Goal: Task Accomplishment & Management: Use online tool/utility

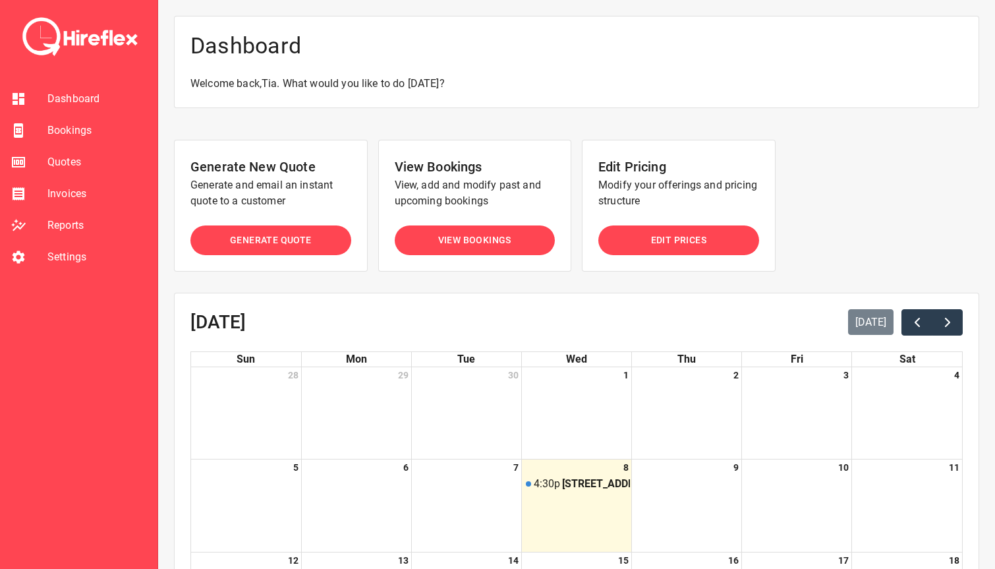
click at [69, 130] on span "Bookings" at bounding box center [96, 131] width 99 height 16
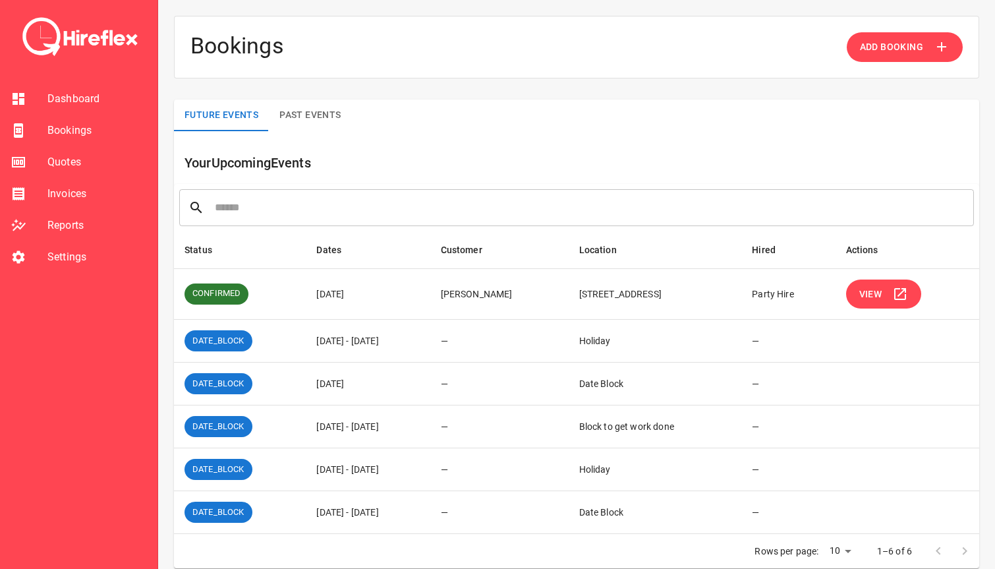
scroll to position [15, 0]
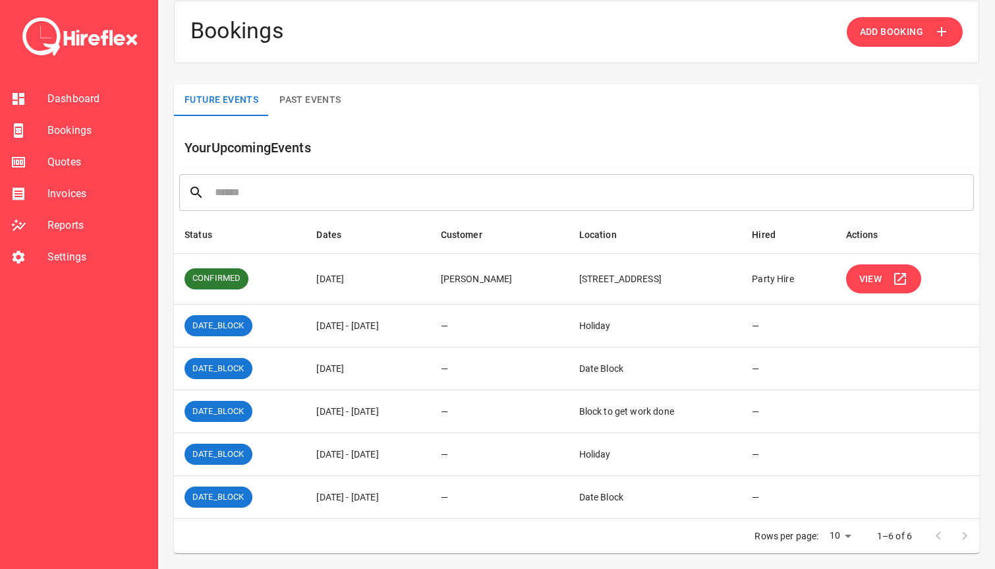
click at [906, 279] on icon "simple table" at bounding box center [900, 279] width 12 height 12
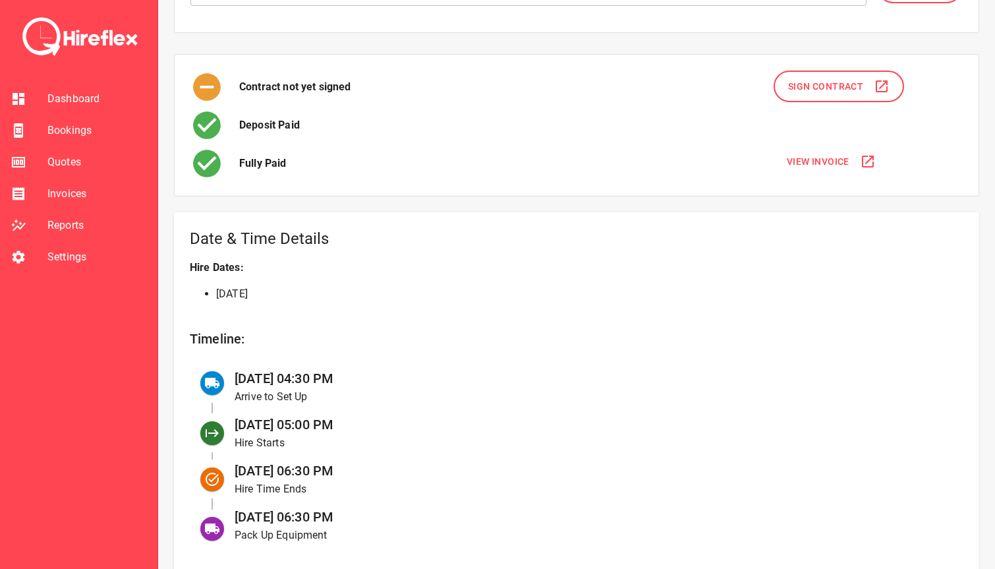
scroll to position [407, 0]
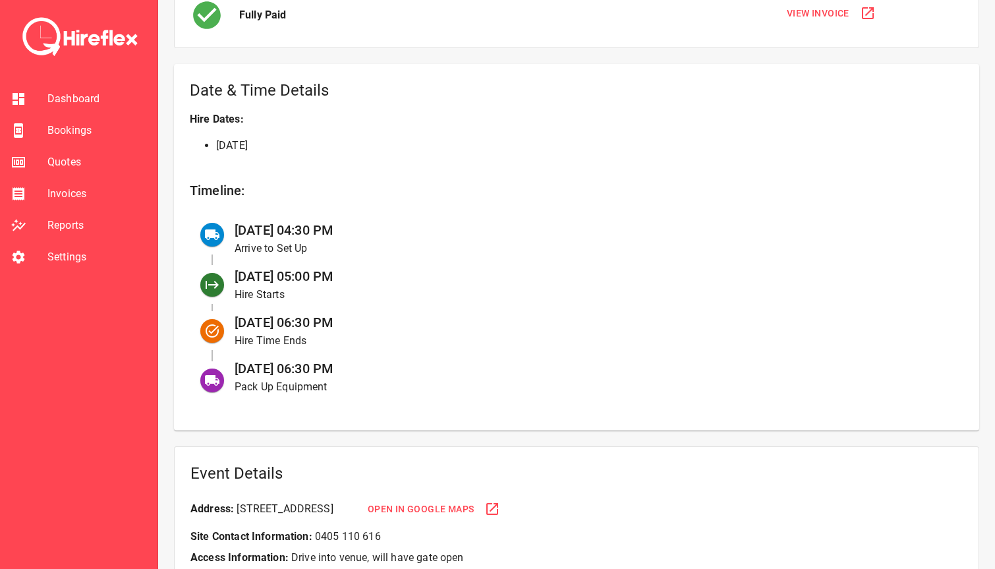
drag, startPoint x: 254, startPoint y: 233, endPoint x: 422, endPoint y: 233, distance: 168.0
click at [422, 233] on div "[DATE] 04:30 PM Arrive to Set Up" at bounding box center [588, 238] width 729 height 46
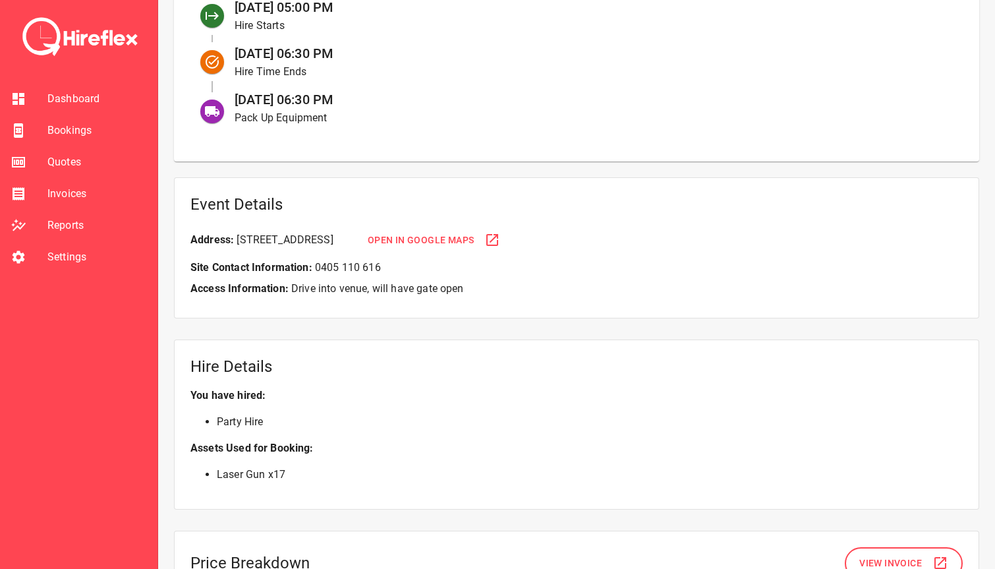
scroll to position [681, 0]
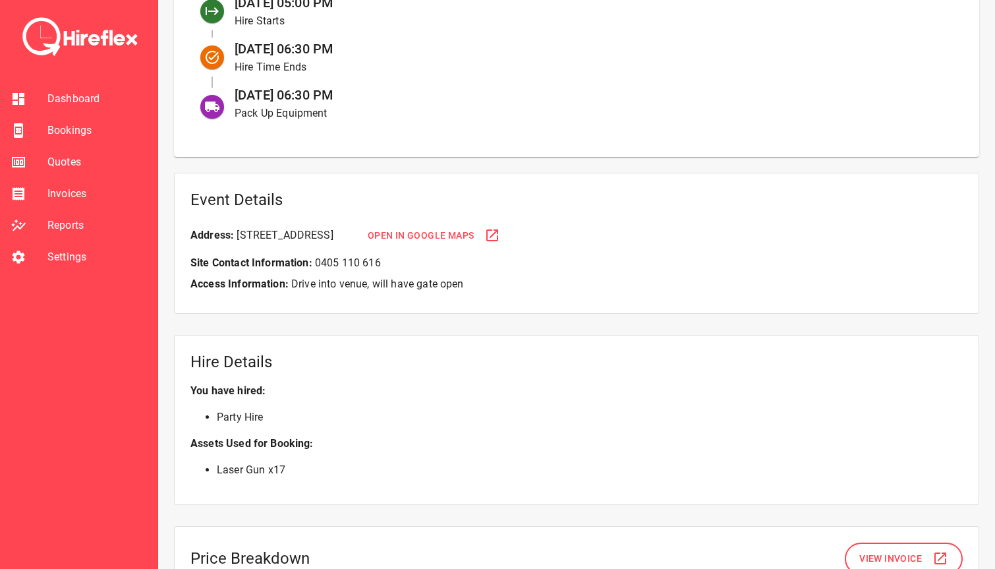
click at [333, 235] on div "Address: [STREET_ADDRESS]" at bounding box center [261, 235] width 143 height 16
click at [474, 235] on span "Open in Google Maps" at bounding box center [421, 235] width 107 height 16
